Goal: Information Seeking & Learning: Check status

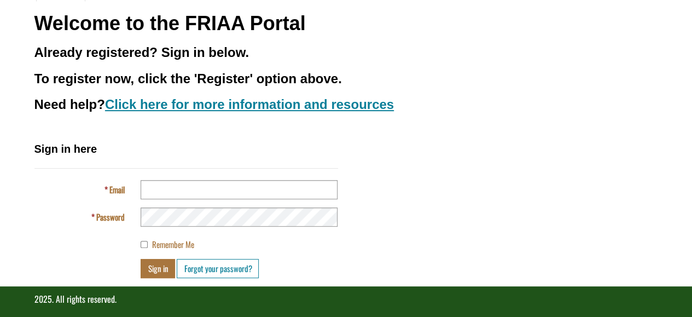
scroll to position [140, 0]
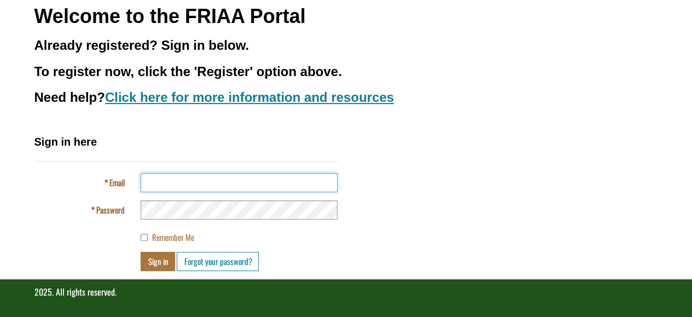
type input "**********"
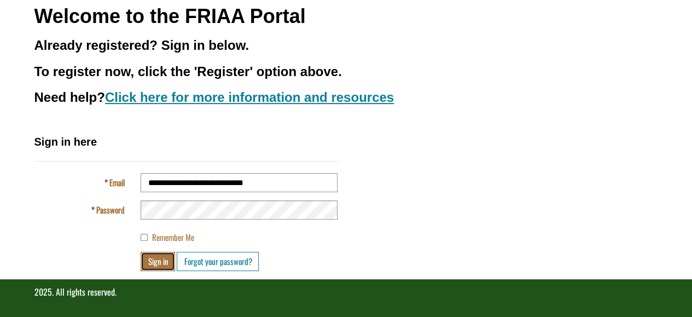
click at [155, 262] on button "Sign in" at bounding box center [158, 261] width 34 height 19
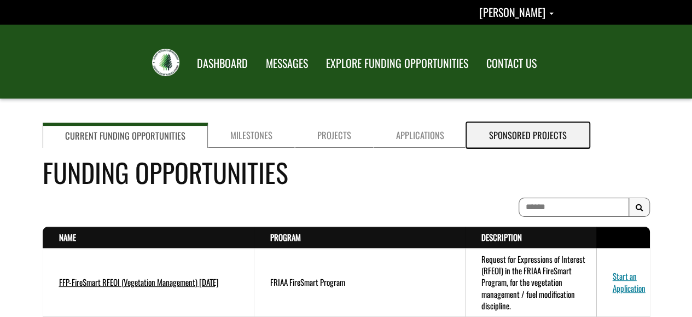
click at [508, 130] on link "Sponsored Projects" at bounding box center [528, 135] width 123 height 25
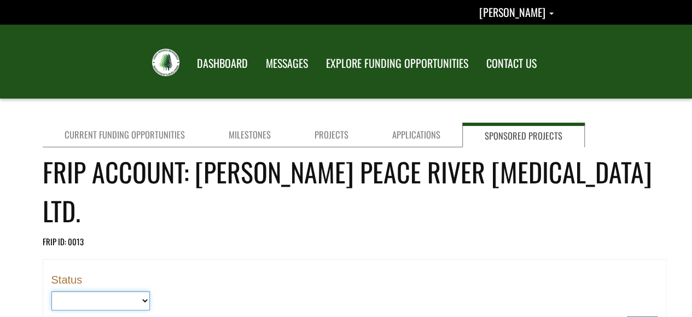
click at [143, 291] on select "**********" at bounding box center [100, 300] width 98 height 19
click at [288, 277] on div "**********" at bounding box center [354, 301] width 623 height 84
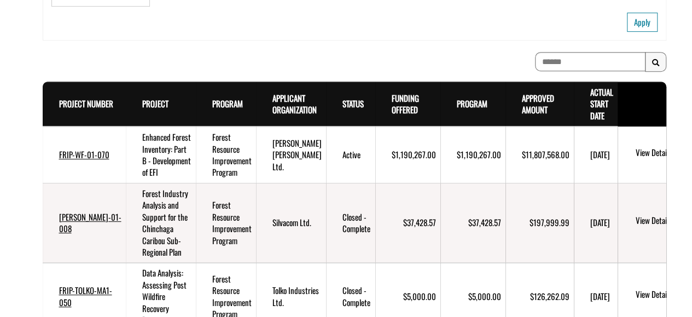
scroll to position [304, 0]
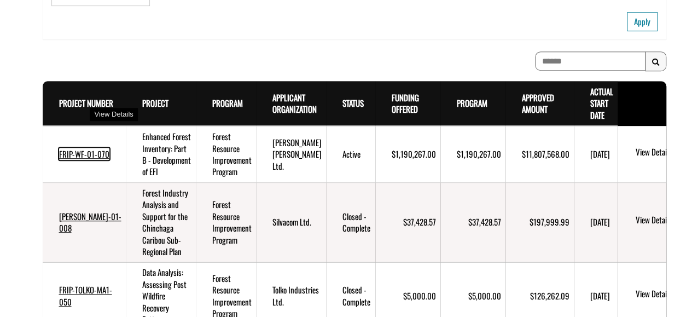
click at [73, 148] on link "FRIP-WF-01-070" at bounding box center [84, 154] width 50 height 12
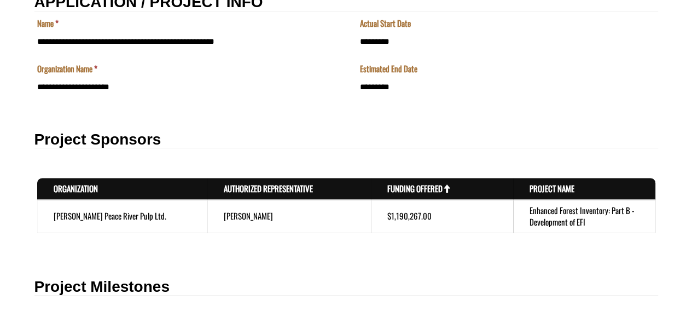
scroll to position [160, 0]
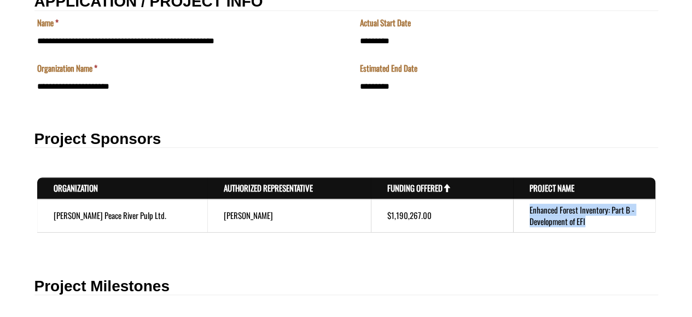
drag, startPoint x: 530, startPoint y: 210, endPoint x: 594, endPoint y: 225, distance: 66.5
click at [594, 225] on td "Enhanced Forest Inventory: Part B - Development of EFI" at bounding box center [584, 215] width 142 height 33
copy td "Enhanced Forest Inventory: Part B - Development of EFI"
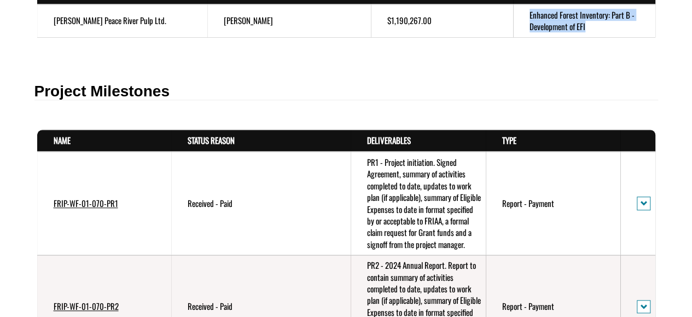
scroll to position [355, 0]
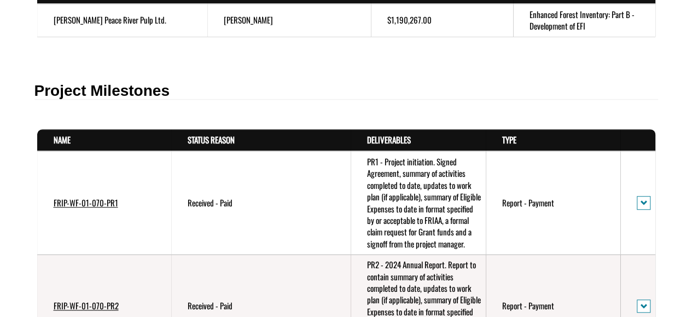
drag, startPoint x: 100, startPoint y: 158, endPoint x: 36, endPoint y: 207, distance: 81.2
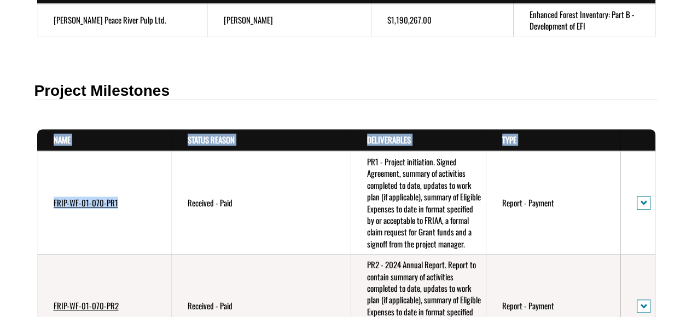
drag, startPoint x: 36, startPoint y: 206, endPoint x: 117, endPoint y: 214, distance: 81.4
copy table "Name . sort descending Status Reason . sort descending Deliverables . sort desc…"
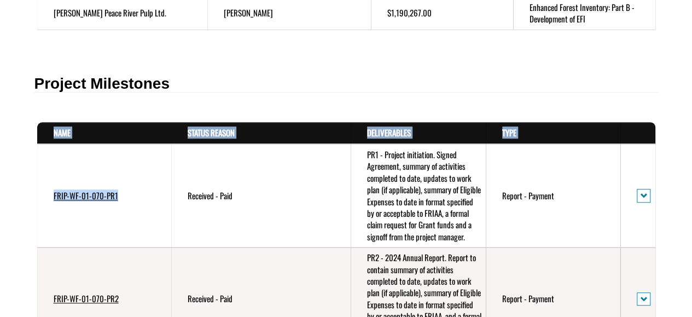
scroll to position [363, 0]
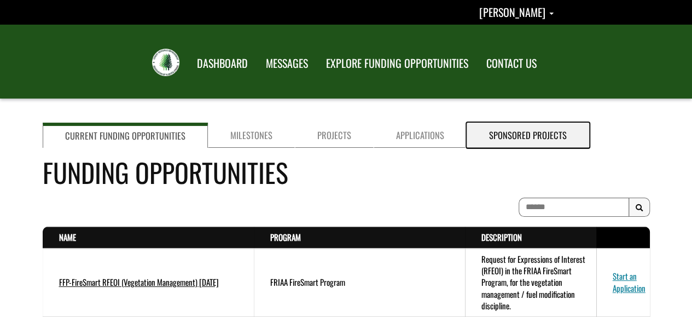
click at [508, 136] on link "Sponsored Projects" at bounding box center [528, 135] width 123 height 25
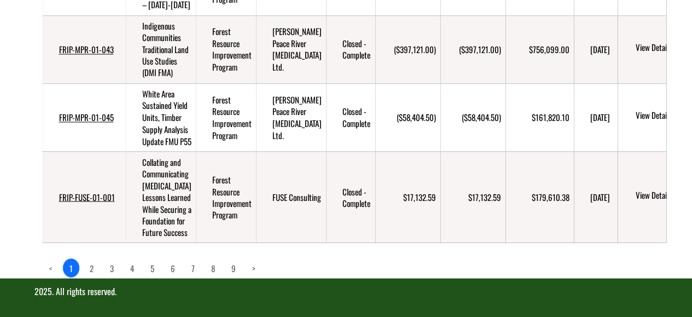
scroll to position [927, 0]
click at [90, 264] on link "2" at bounding box center [91, 267] width 17 height 19
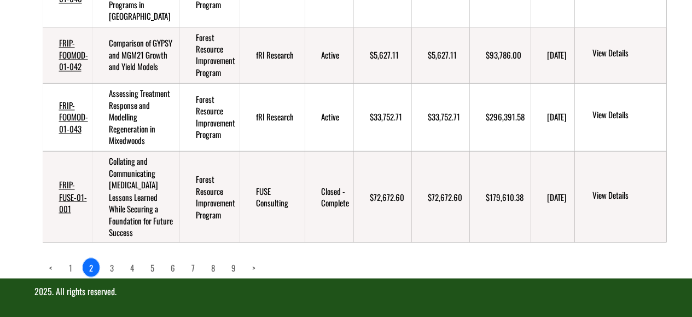
scroll to position [904, 0]
click at [112, 265] on link "3" at bounding box center [111, 267] width 17 height 19
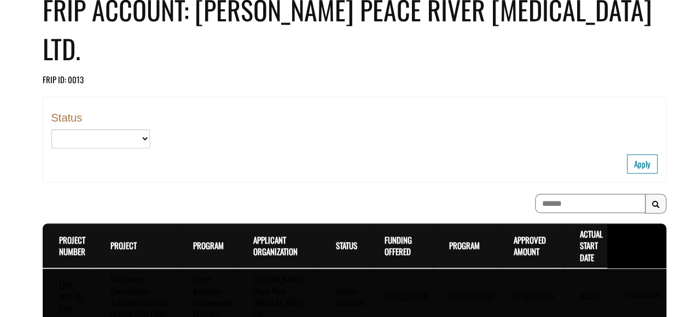
scroll to position [880, 0]
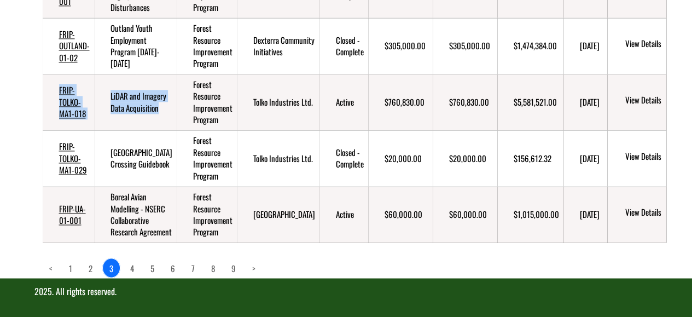
drag, startPoint x: 56, startPoint y: 44, endPoint x: 146, endPoint y: 79, distance: 96.3
click at [146, 79] on tr "FRIP-TOLKO-MA1-018 LiDAR and Imagery Data Acquisition Forest Resource Improveme…" at bounding box center [379, 102] width 673 height 56
copy tr "FRIP-TOLKO-MA1-018 LiDAR and Imagery Data Acquisition"
